Goal: Book appointment/travel/reservation

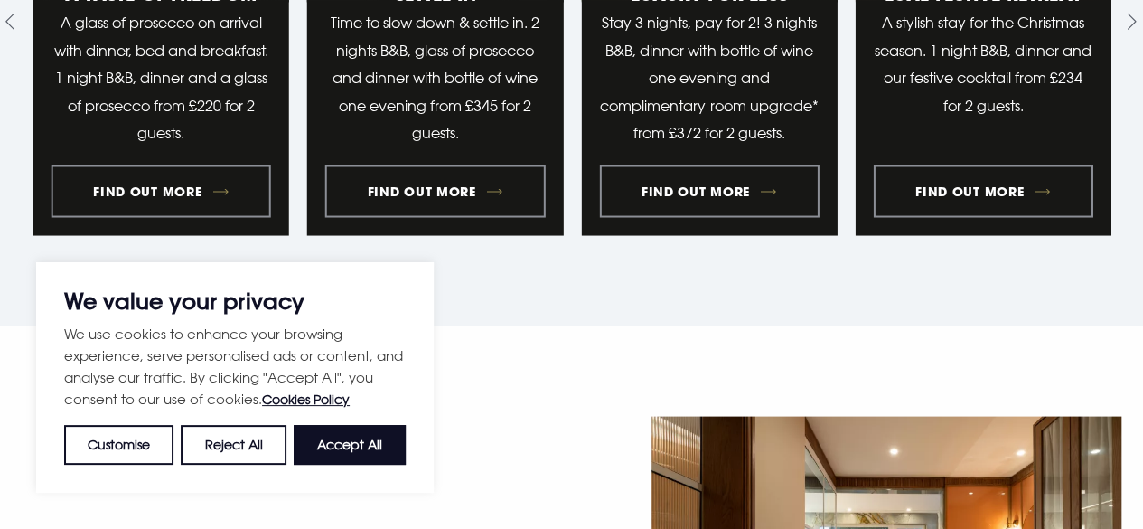
scroll to position [1672, 0]
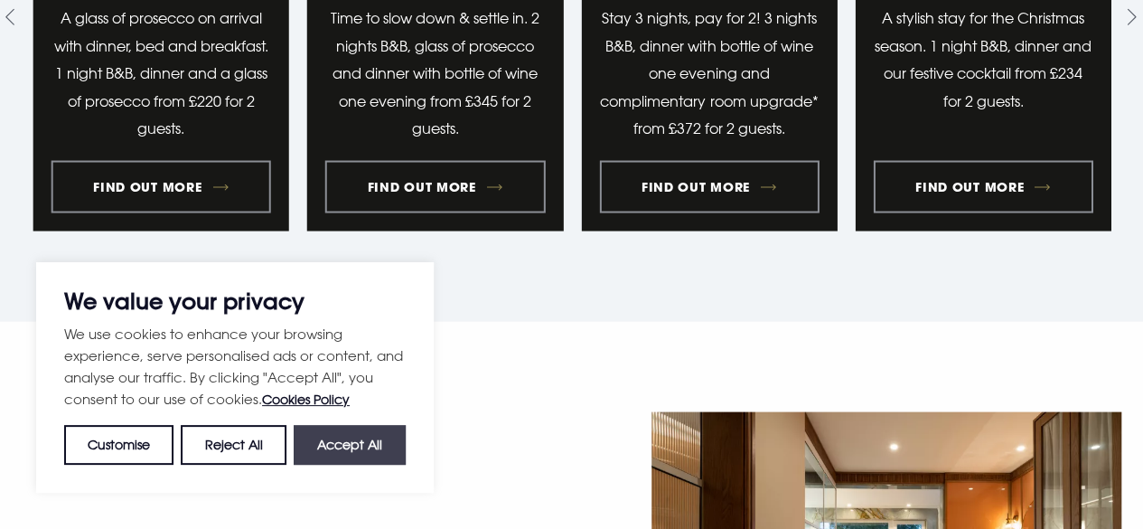
click at [336, 445] on button "Accept All" at bounding box center [350, 445] width 112 height 40
checkbox input "true"
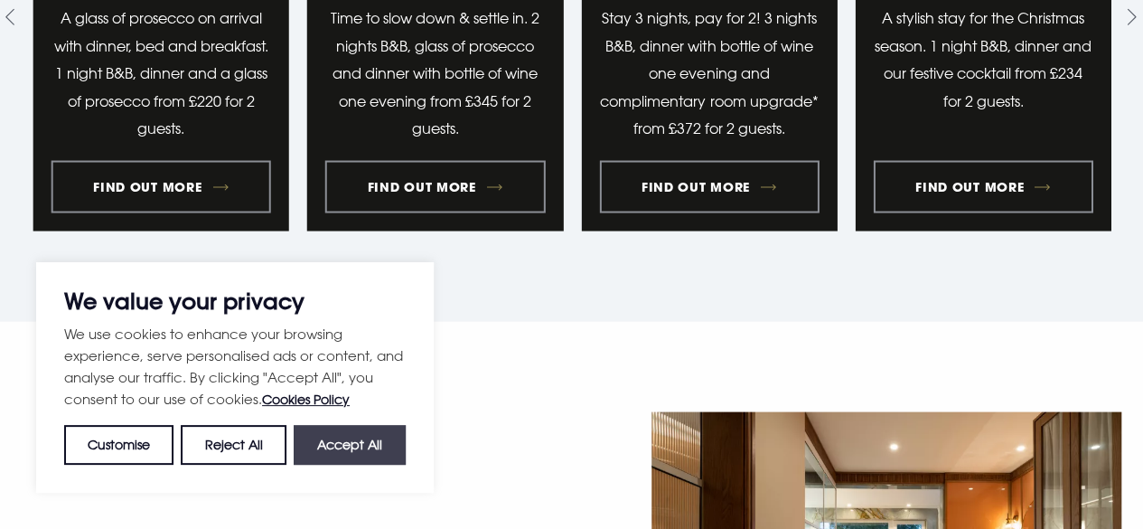
checkbox input "true"
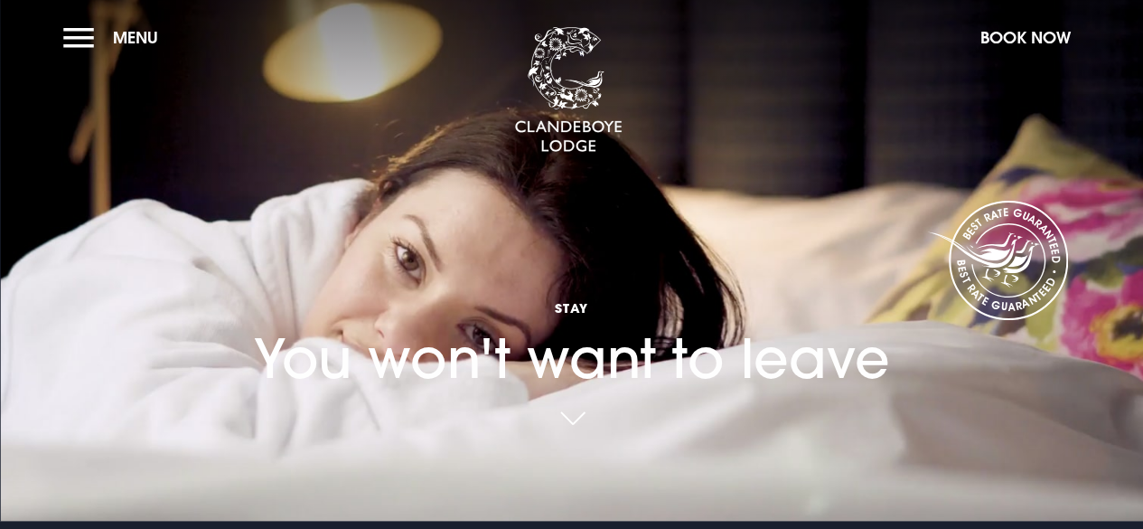
scroll to position [0, 0]
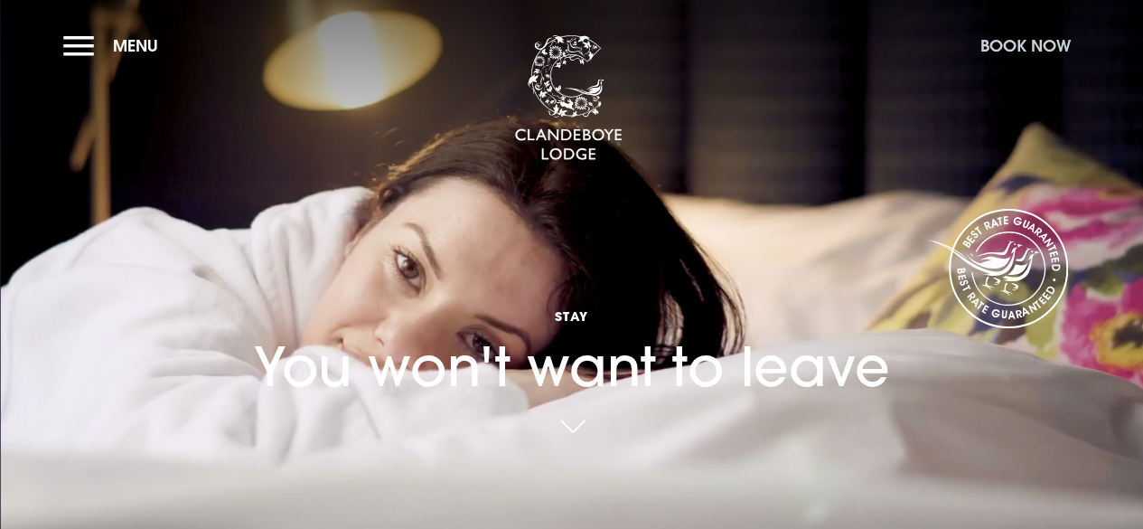
click at [1007, 46] on button "Book Now" at bounding box center [1025, 45] width 108 height 39
click at [995, 43] on button "Book Now" at bounding box center [1025, 45] width 108 height 39
click at [70, 50] on button "Menu" at bounding box center [115, 45] width 104 height 39
click at [87, 36] on button "Menu" at bounding box center [115, 45] width 104 height 39
click at [1035, 38] on button "Book Now" at bounding box center [1025, 45] width 108 height 39
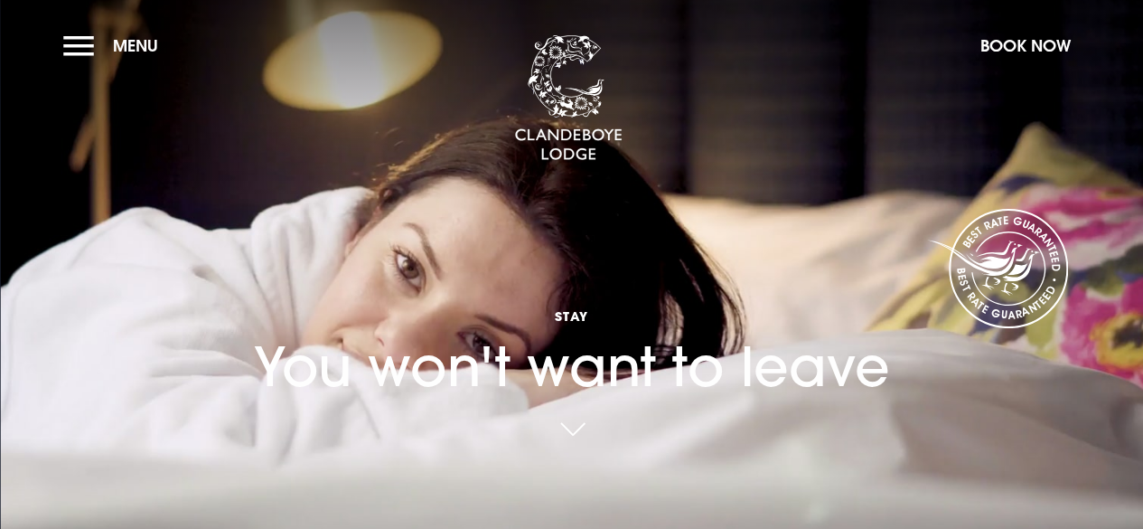
click at [578, 417] on link at bounding box center [572, 430] width 42 height 40
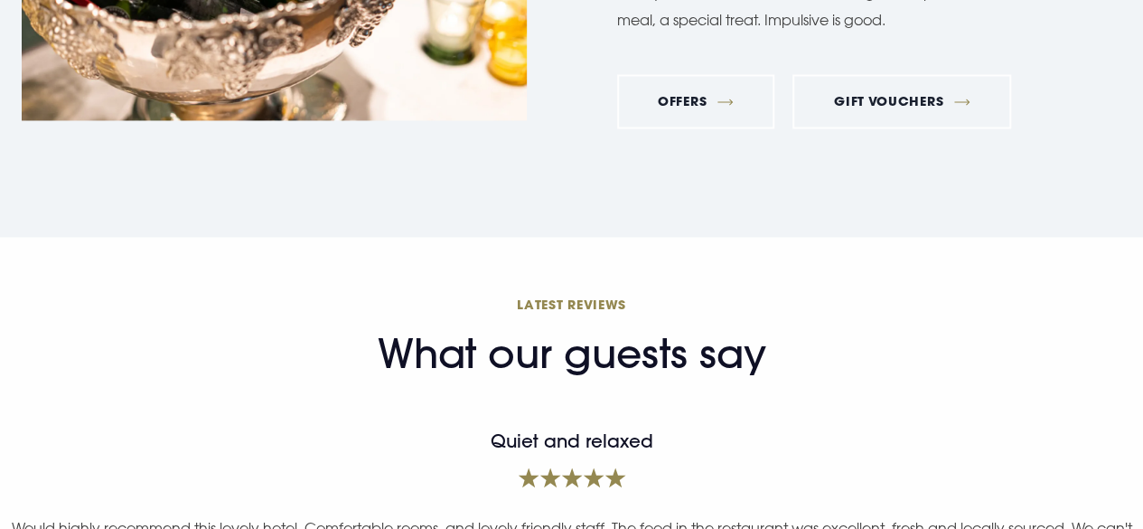
scroll to position [21981, 0]
